Goal: Task Accomplishment & Management: Use online tool/utility

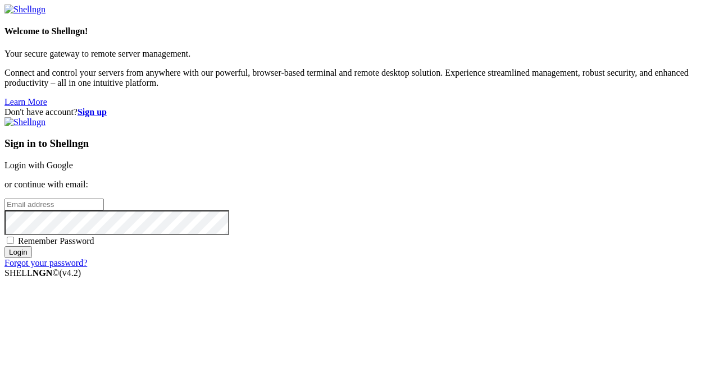
click at [73, 161] on link "Login with Google" at bounding box center [38, 166] width 69 height 10
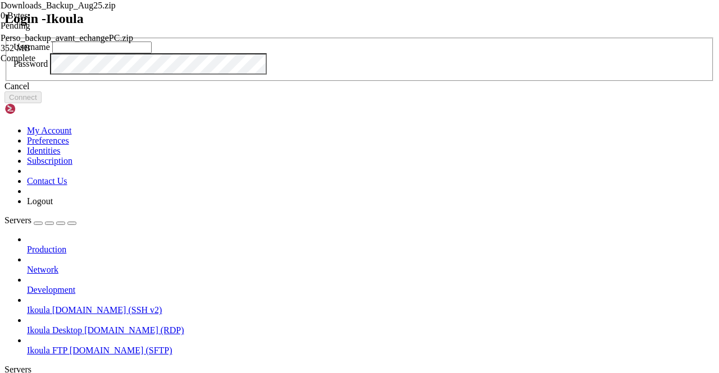
click at [152, 53] on input "text" at bounding box center [101, 48] width 99 height 12
type input "plb"
click button "Connect" at bounding box center [22, 98] width 37 height 12
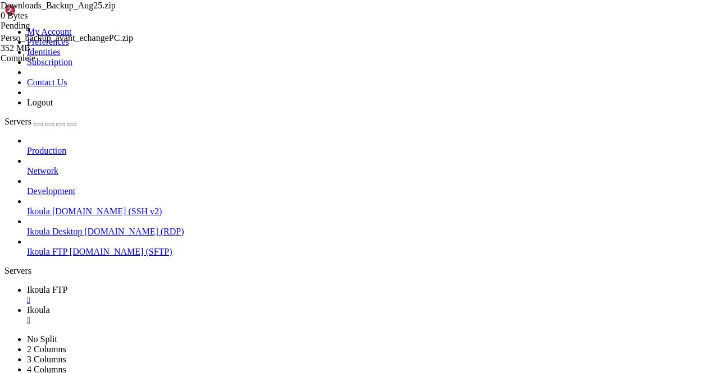
scroll to position [1260, 0]
